Goal: Information Seeking & Learning: Learn about a topic

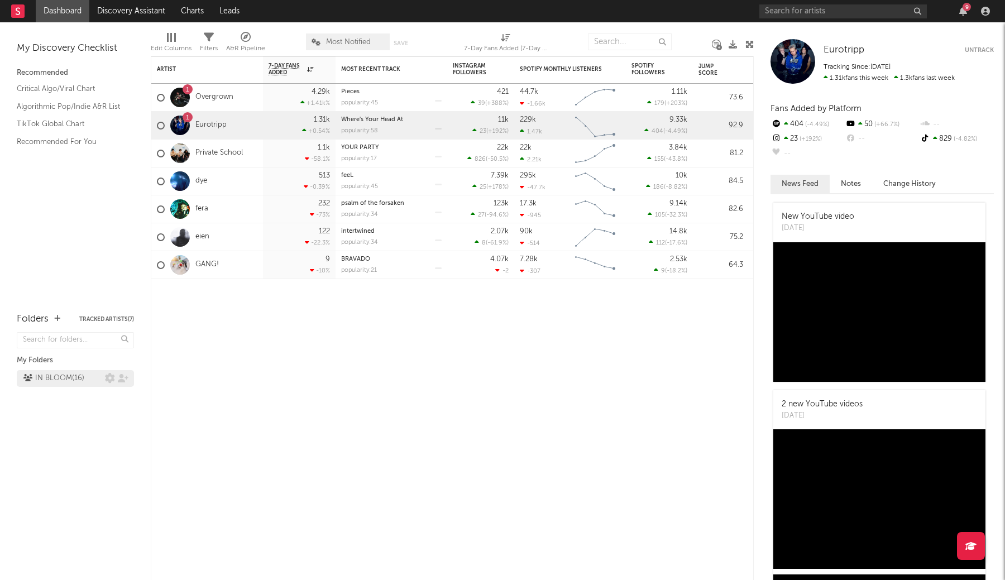
click at [65, 379] on div "IN BLOOM ( 16 )" at bounding box center [53, 378] width 61 height 13
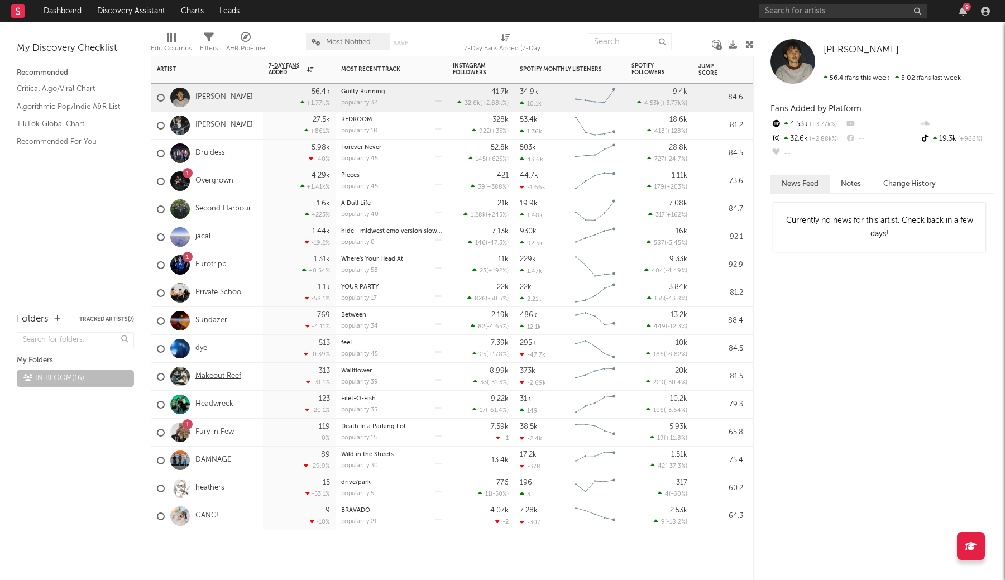
click at [218, 379] on link "Makeout Reef" at bounding box center [218, 376] width 46 height 9
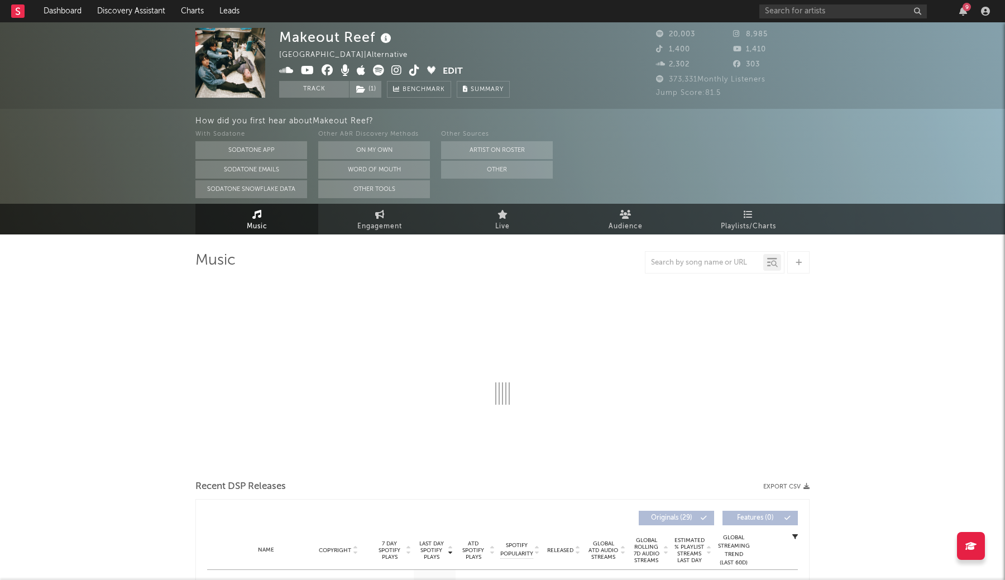
select select "6m"
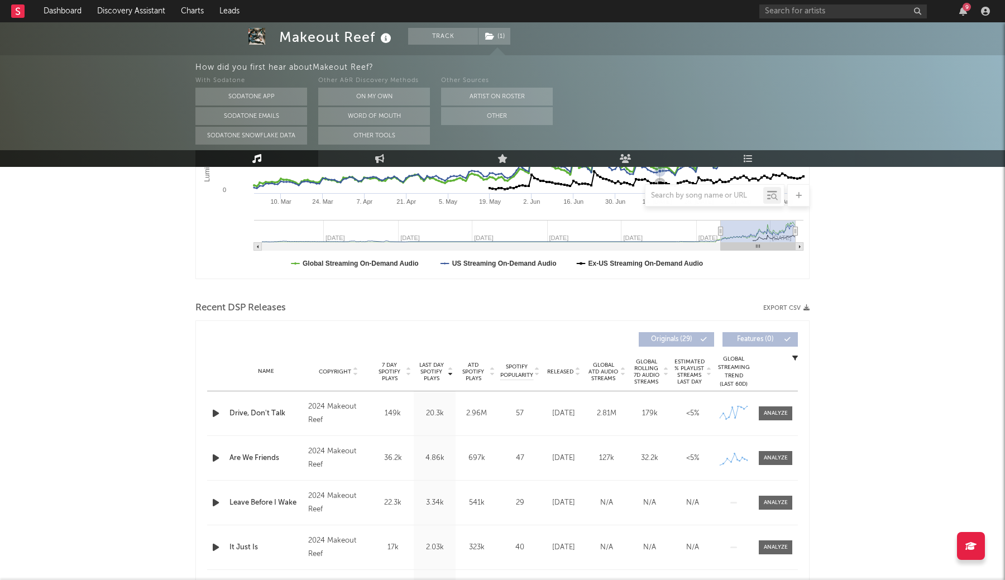
scroll to position [294, 0]
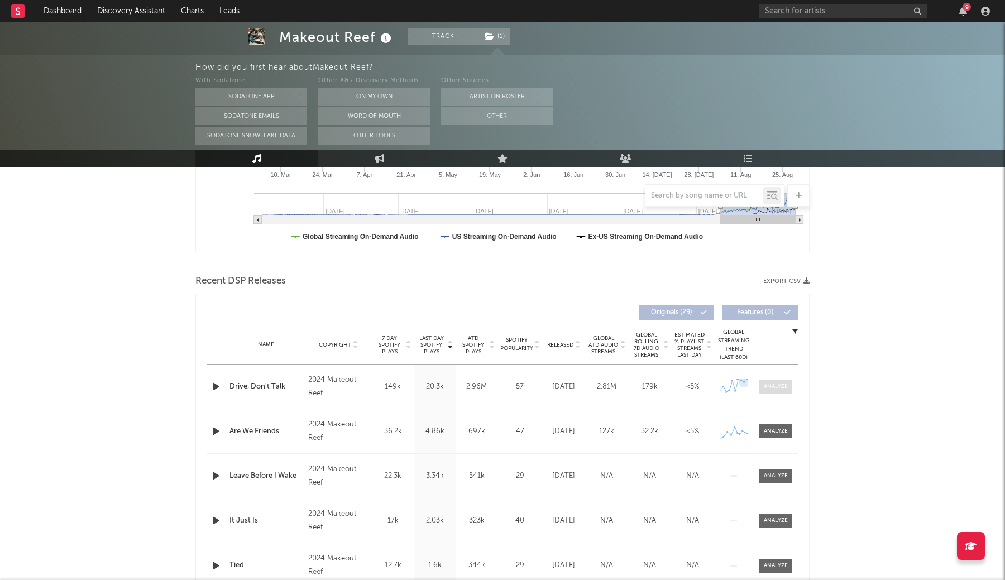
click at [770, 387] on div at bounding box center [776, 387] width 24 height 8
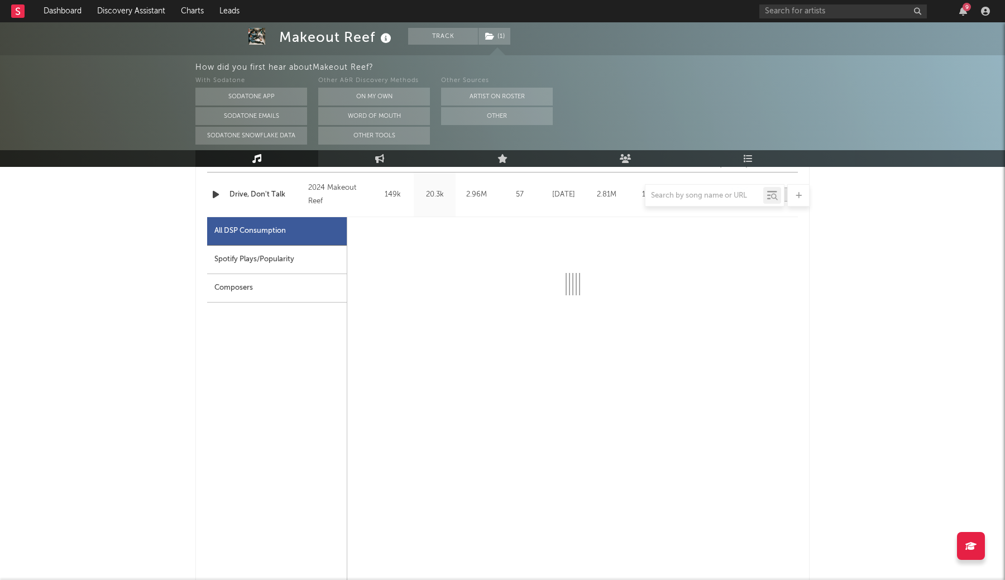
select select "6m"
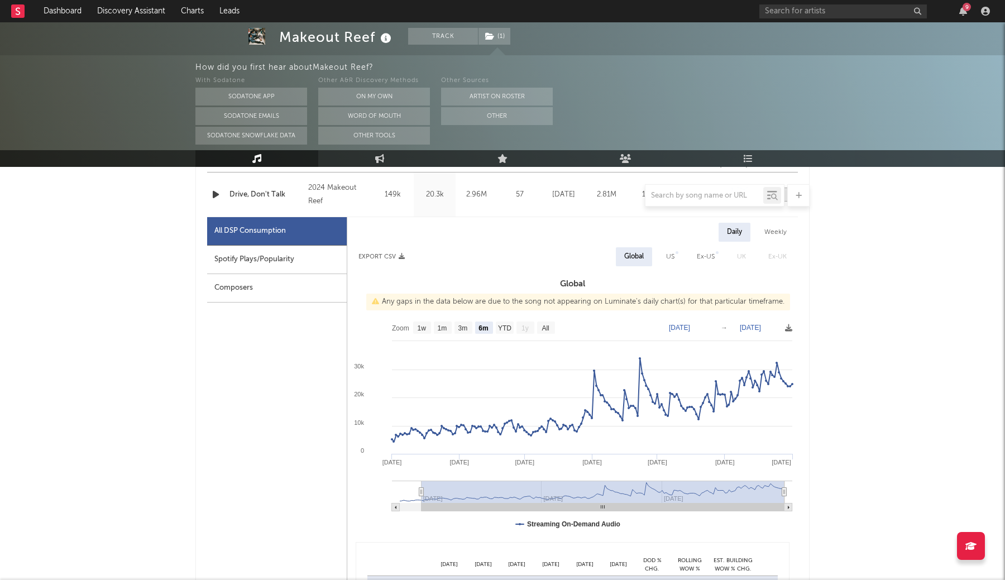
scroll to position [488, 0]
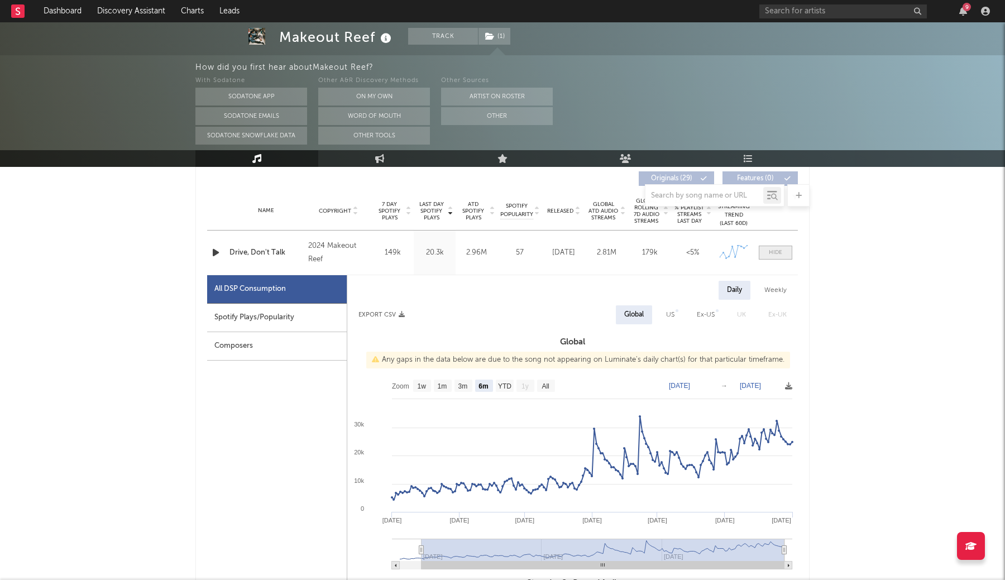
click at [775, 259] on span at bounding box center [776, 253] width 34 height 14
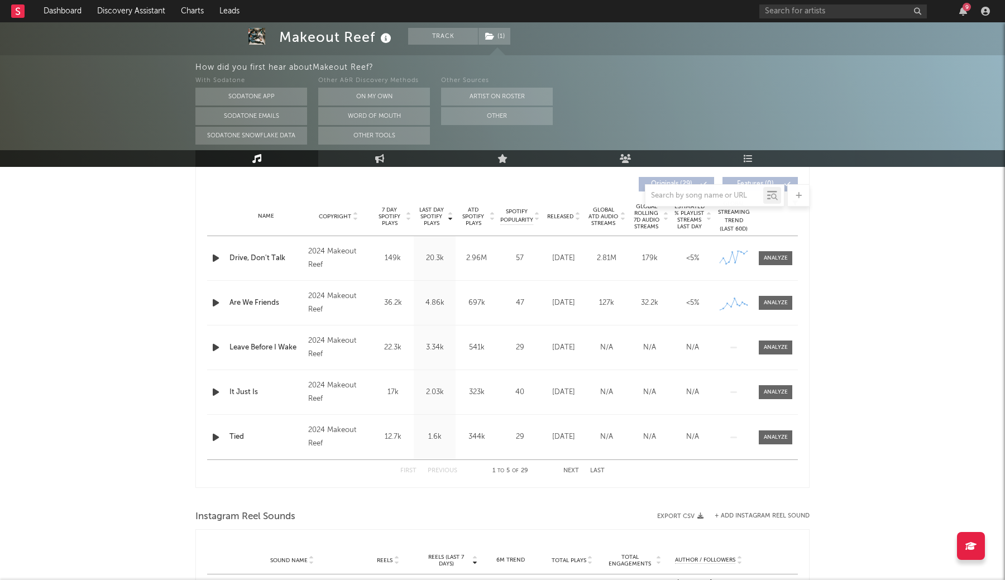
scroll to position [431, 0]
